Goal: Check status: Check status

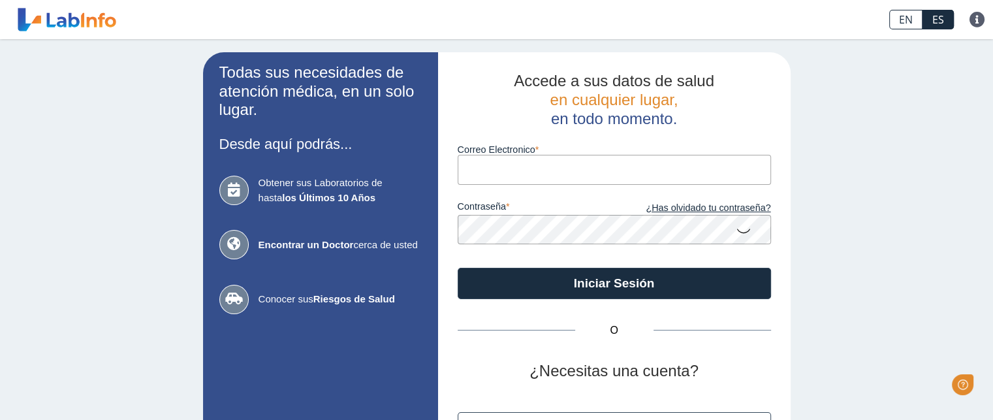
click at [498, 174] on input "Correo Electronico" at bounding box center [615, 169] width 314 height 29
click at [458, 268] on button "Iniciar Sesión" at bounding box center [615, 283] width 314 height 31
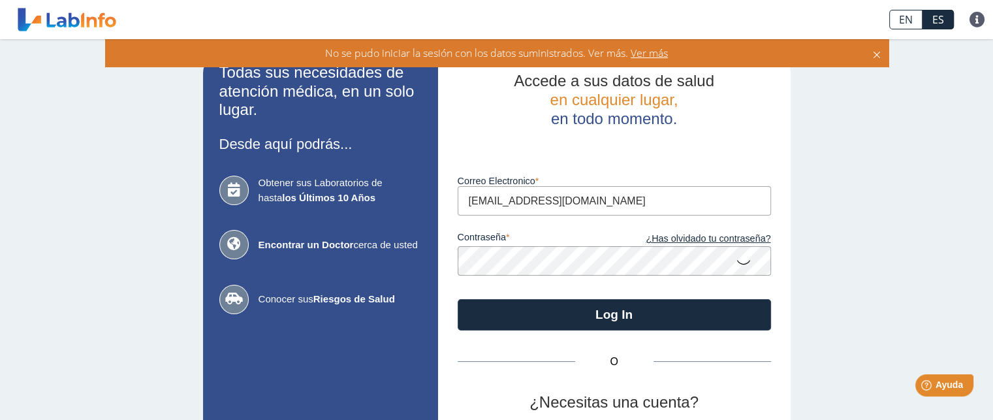
click at [580, 202] on input "[EMAIL_ADDRESS][DOMAIN_NAME]" at bounding box center [615, 200] width 314 height 29
type input "[EMAIL_ADDRESS][DOMAIN_NAME]"
click at [739, 259] on icon at bounding box center [744, 261] width 16 height 25
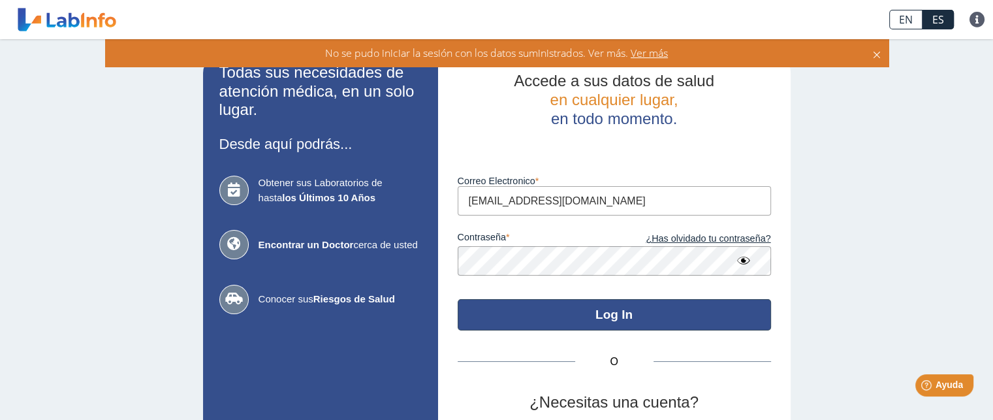
click at [588, 318] on button "Log In" at bounding box center [615, 314] width 314 height 31
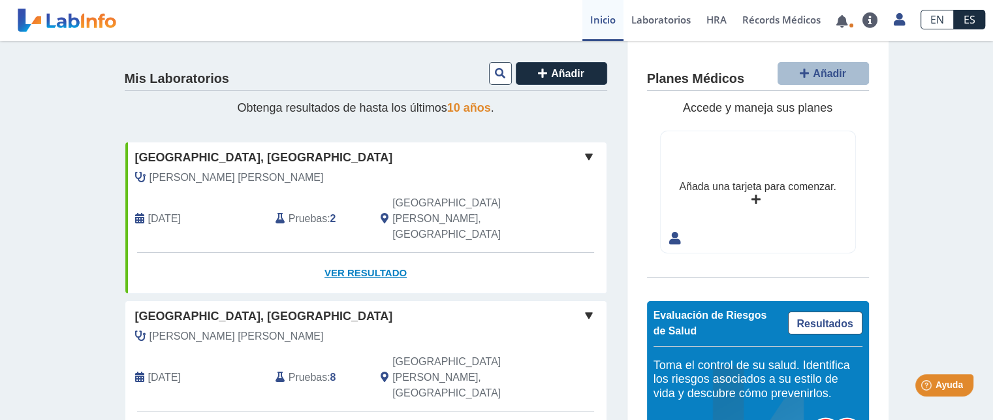
click at [362, 253] on link "Ver Resultado" at bounding box center [365, 273] width 481 height 41
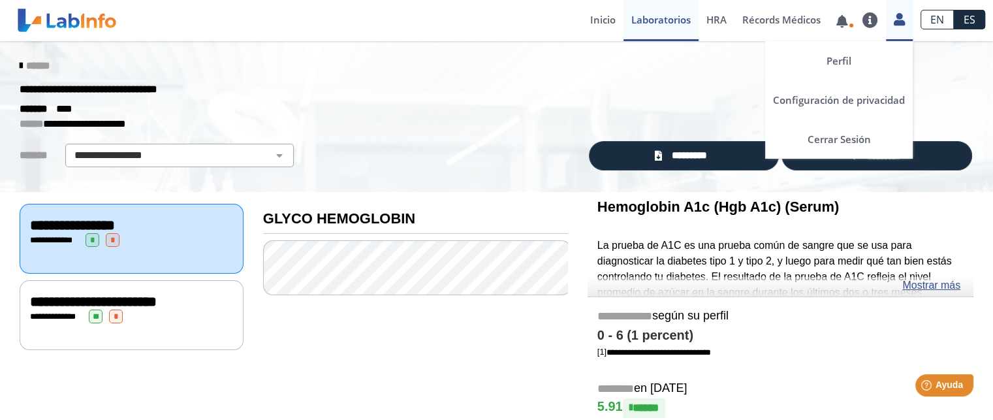
click at [901, 24] on icon at bounding box center [899, 19] width 11 height 10
click at [831, 135] on link "Cerrar Sesión" at bounding box center [839, 139] width 148 height 39
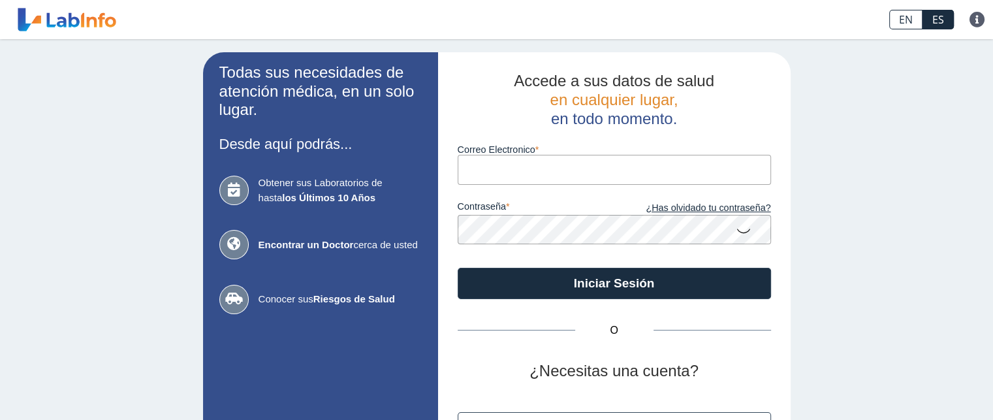
click at [481, 167] on input "Correo Electronico" at bounding box center [615, 169] width 314 height 29
type input "[EMAIL_ADDRESS][DOMAIN_NAME]"
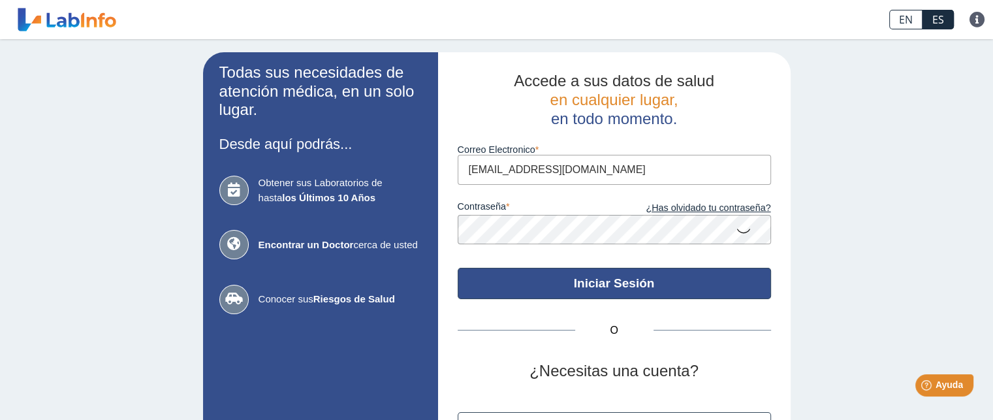
click at [617, 287] on button "Iniciar Sesión" at bounding box center [615, 283] width 314 height 31
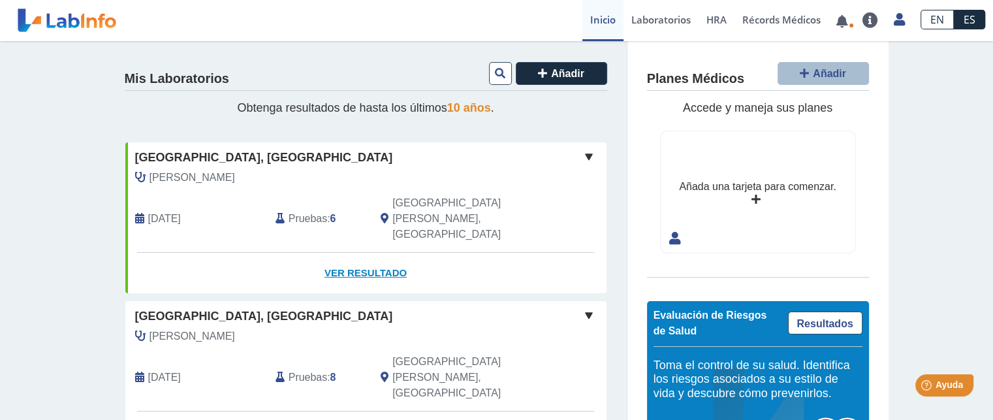
click at [367, 253] on link "Ver Resultado" at bounding box center [365, 273] width 481 height 41
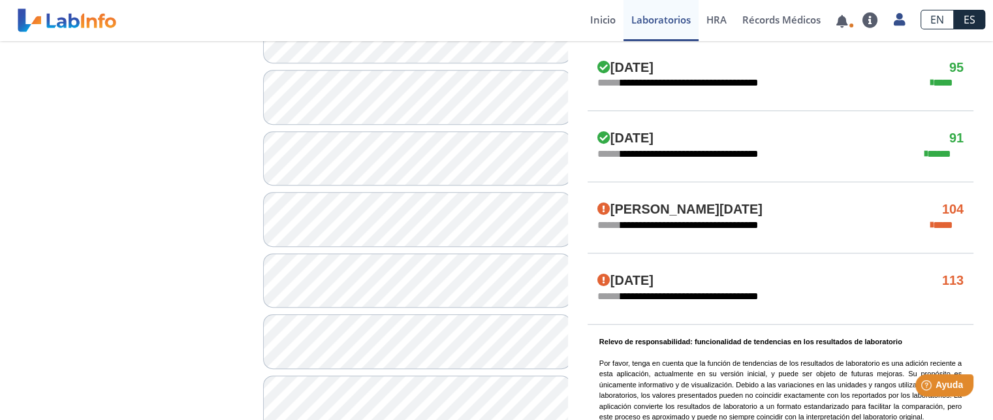
scroll to position [784, 0]
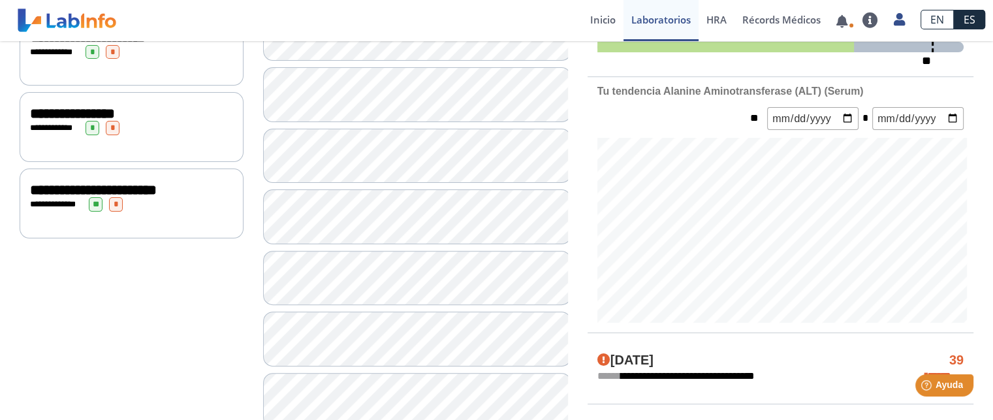
scroll to position [156, 0]
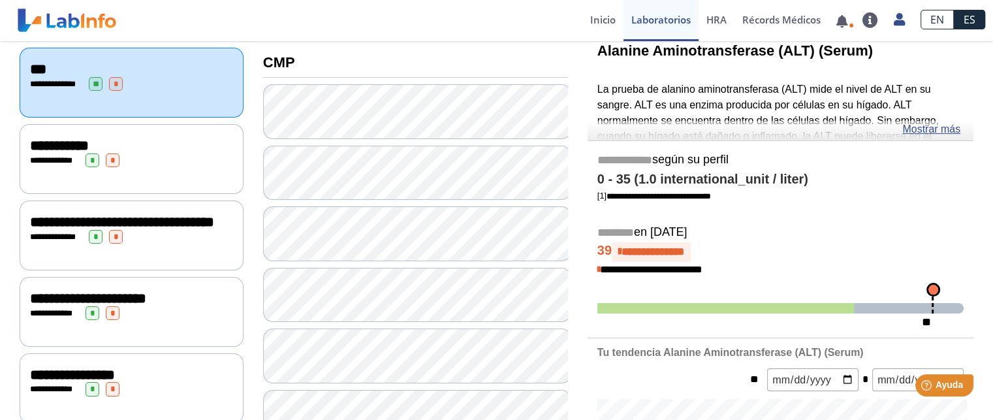
click at [110, 142] on div "**********" at bounding box center [131, 146] width 203 height 16
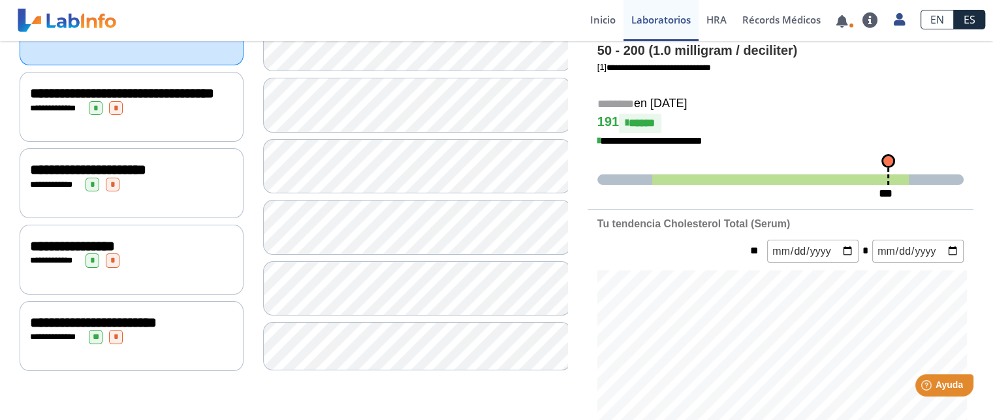
scroll to position [287, 0]
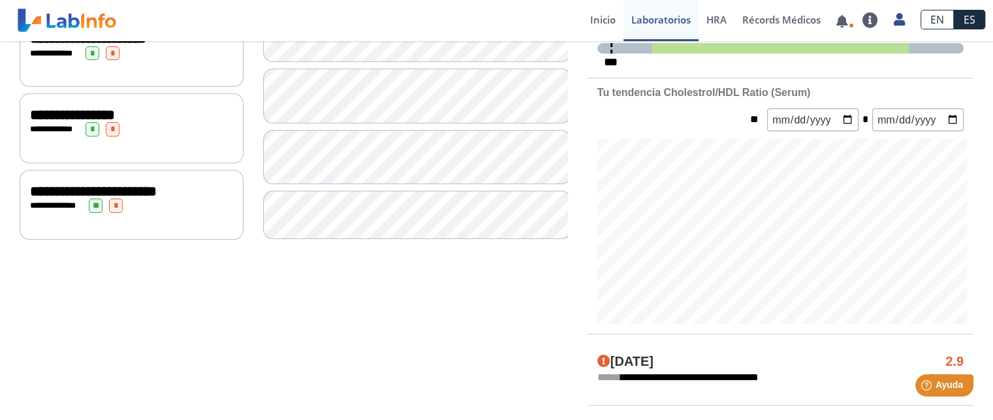
scroll to position [417, 0]
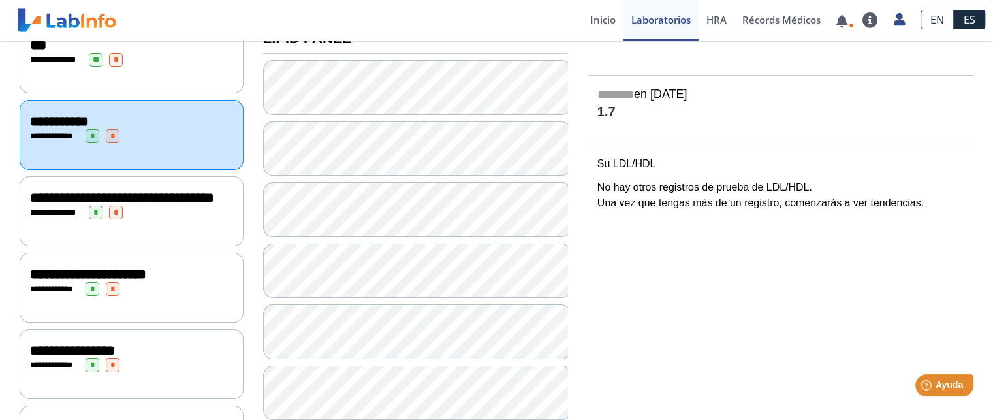
scroll to position [261, 0]
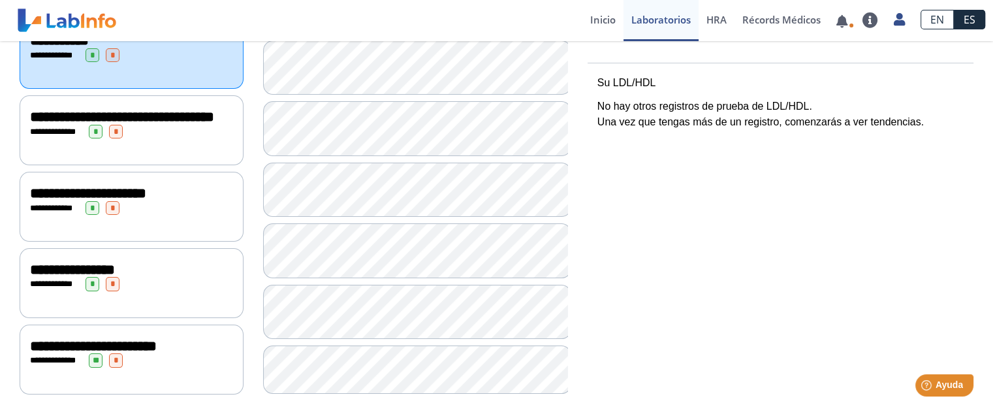
click at [86, 124] on span "**********" at bounding box center [122, 117] width 184 height 14
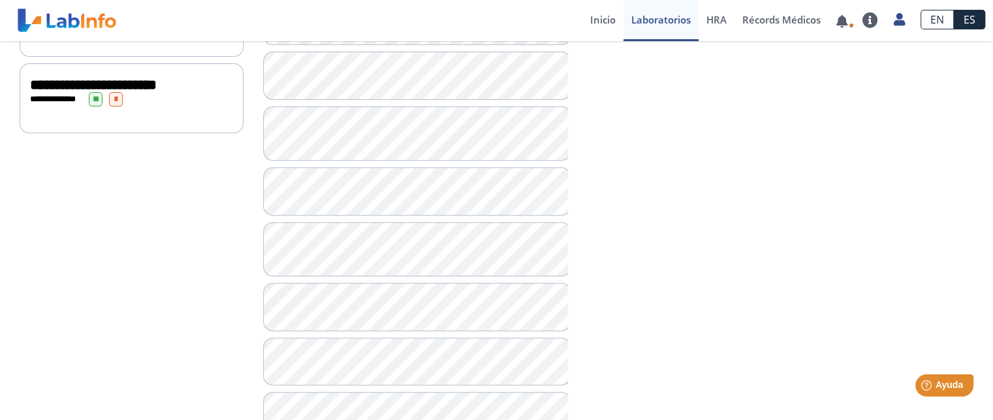
scroll to position [196, 0]
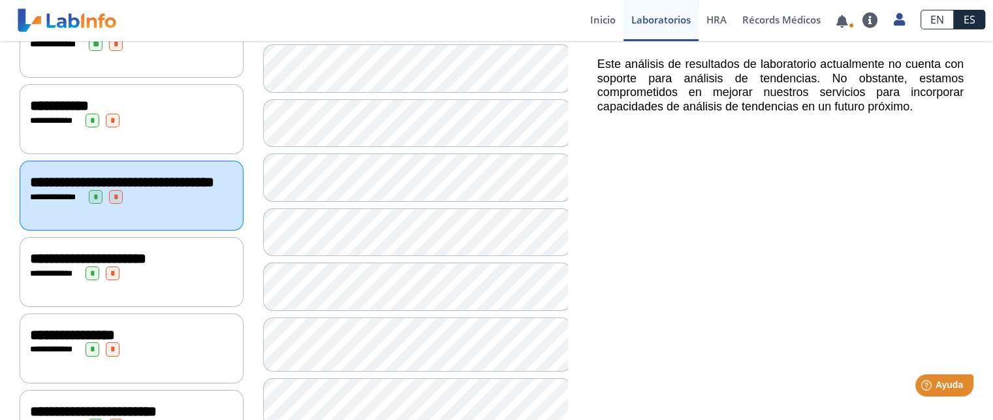
click at [159, 276] on div "**********" at bounding box center [131, 273] width 203 height 14
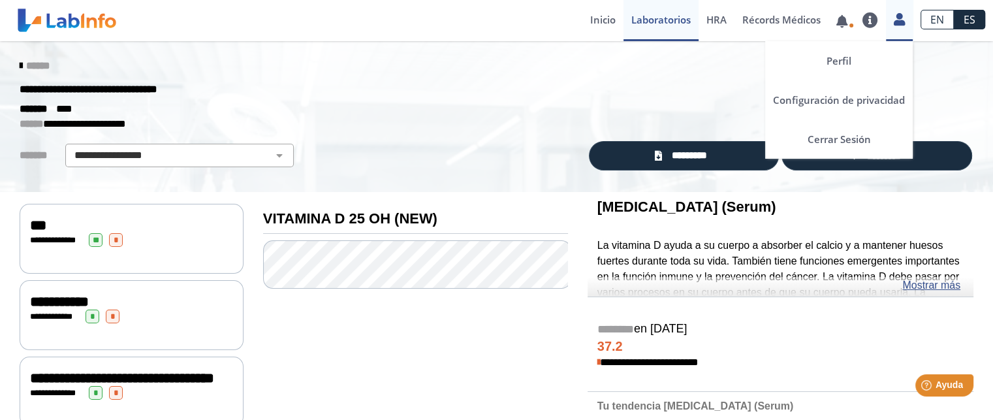
click at [901, 18] on icon at bounding box center [899, 19] width 11 height 10
click at [854, 137] on link "Cerrar Sesión" at bounding box center [839, 139] width 148 height 39
